Goal: Information Seeking & Learning: Learn about a topic

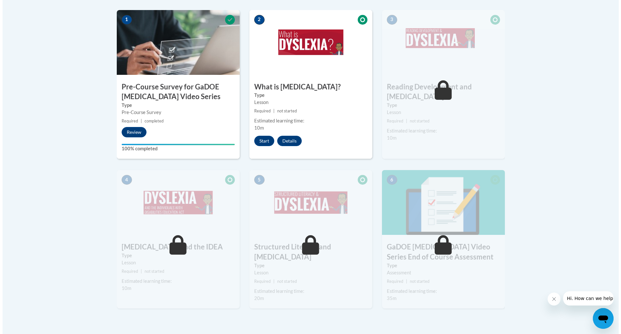
scroll to position [217, 0]
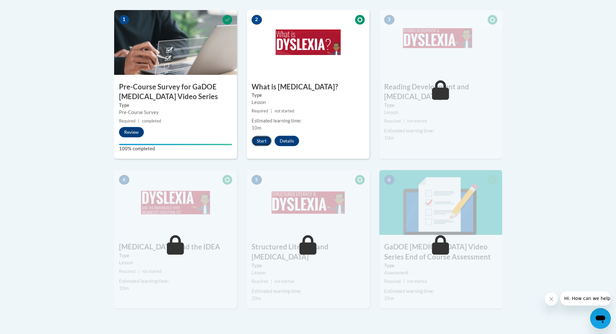
click at [258, 141] on button "Start" at bounding box center [262, 141] width 20 height 10
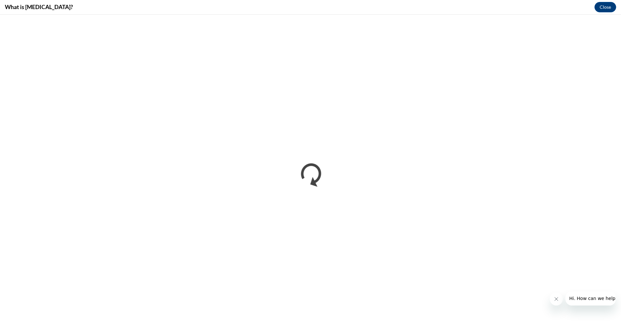
scroll to position [0, 0]
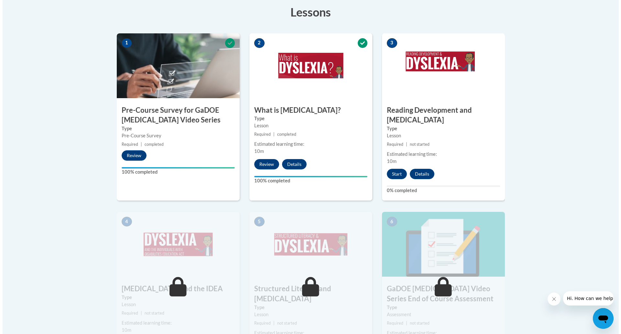
scroll to position [227, 0]
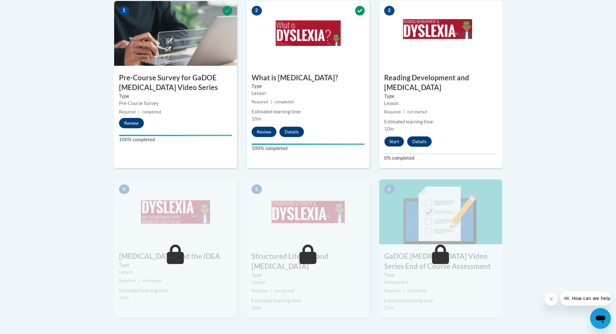
click at [397, 136] on button "Start" at bounding box center [394, 141] width 20 height 10
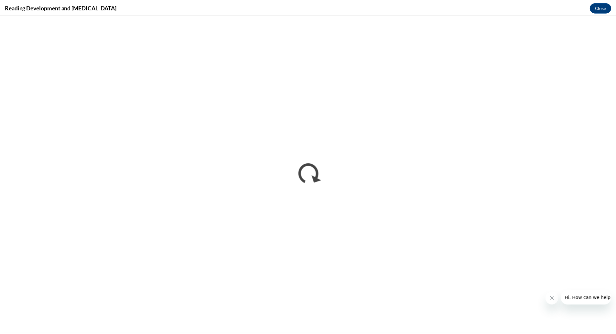
scroll to position [0, 0]
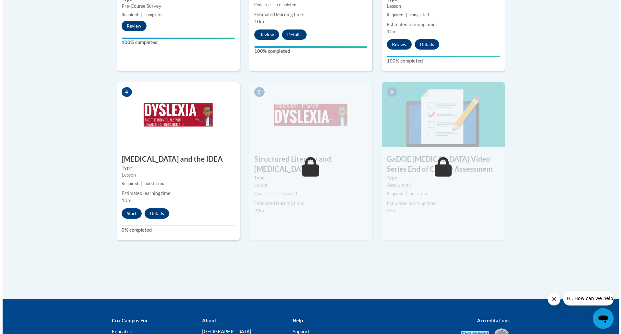
scroll to position [356, 0]
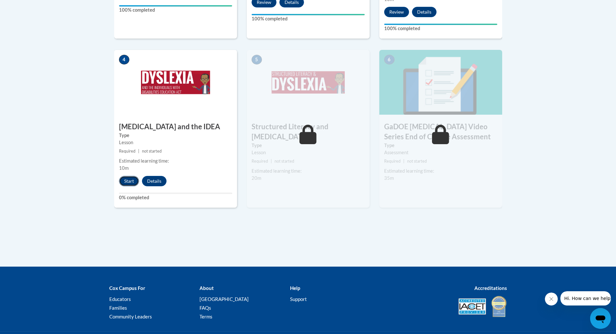
click at [133, 176] on button "Start" at bounding box center [129, 181] width 20 height 10
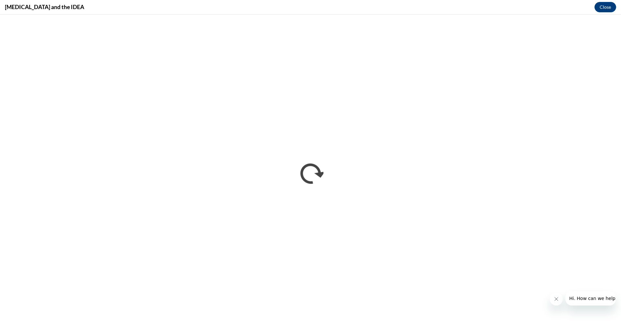
scroll to position [0, 0]
